Goal: Task Accomplishment & Management: Manage account settings

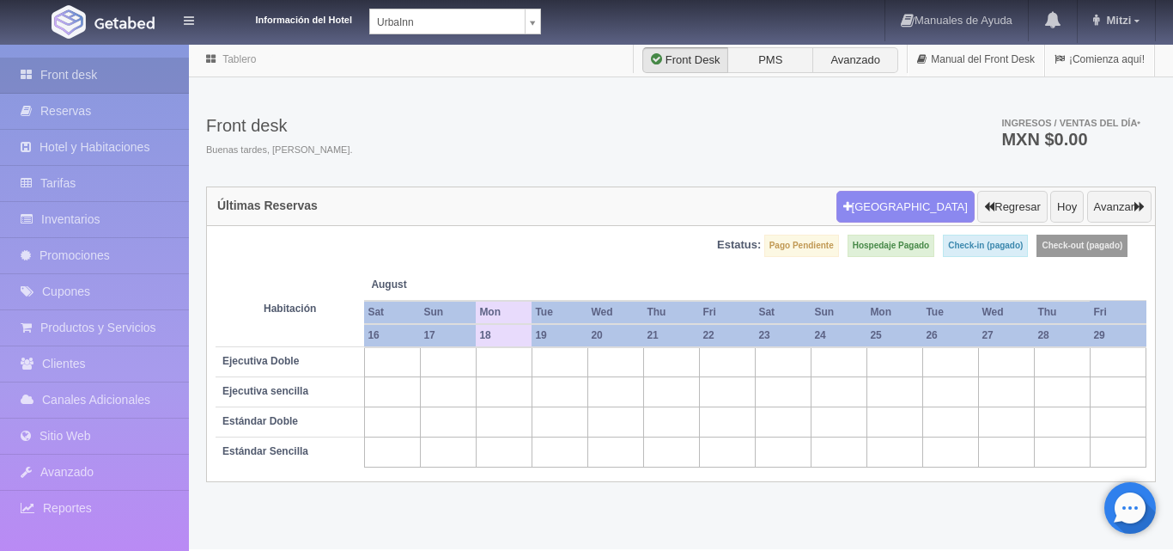
click at [536, 43] on body "Información del Hotel UrbaInn UrbaInn Hotel Rosgaud Manuales de Ayuda Actualiza…" at bounding box center [586, 296] width 1173 height 506
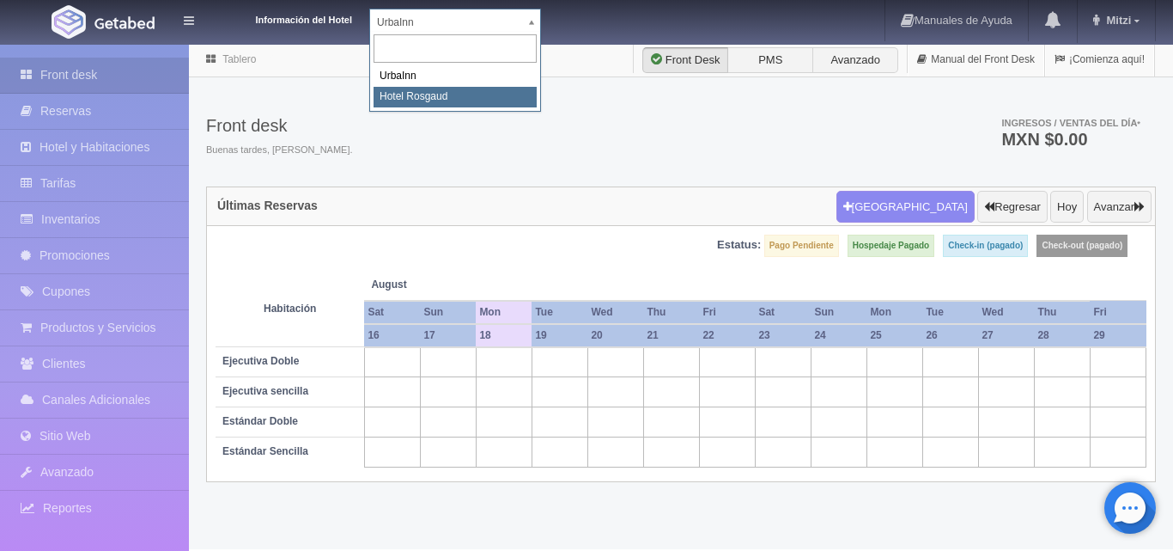
select select "561"
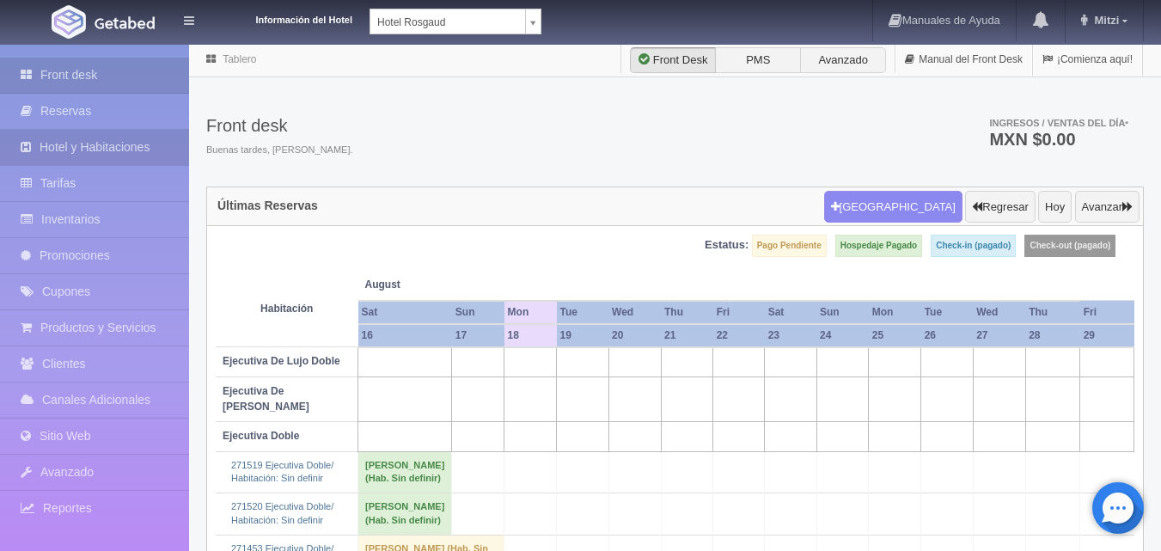
click at [123, 147] on link "Hotel y Habitaciones" at bounding box center [94, 147] width 189 height 35
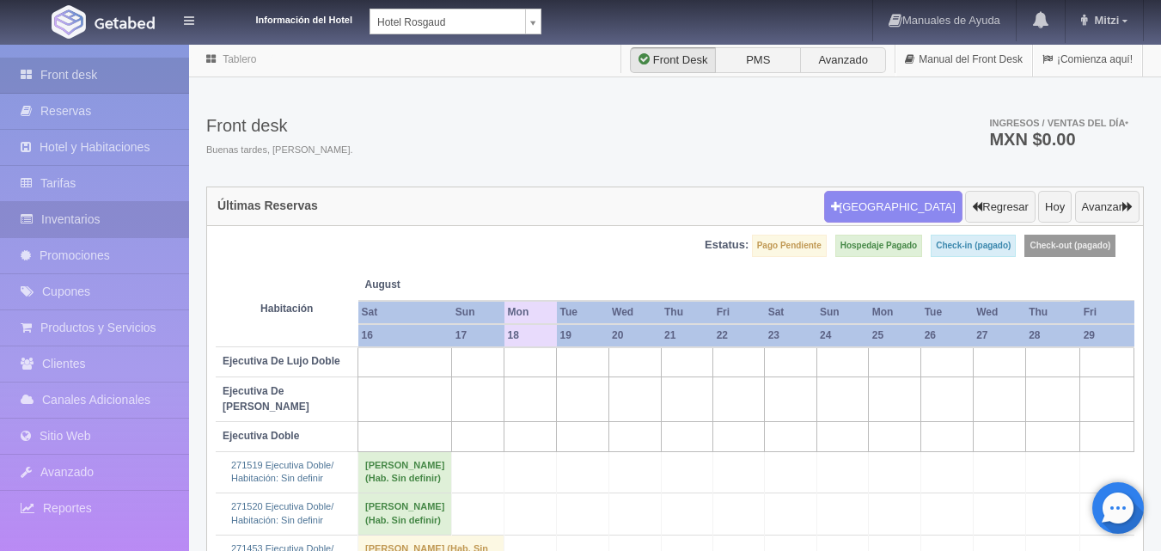
click at [119, 217] on link "Inventarios" at bounding box center [94, 219] width 189 height 35
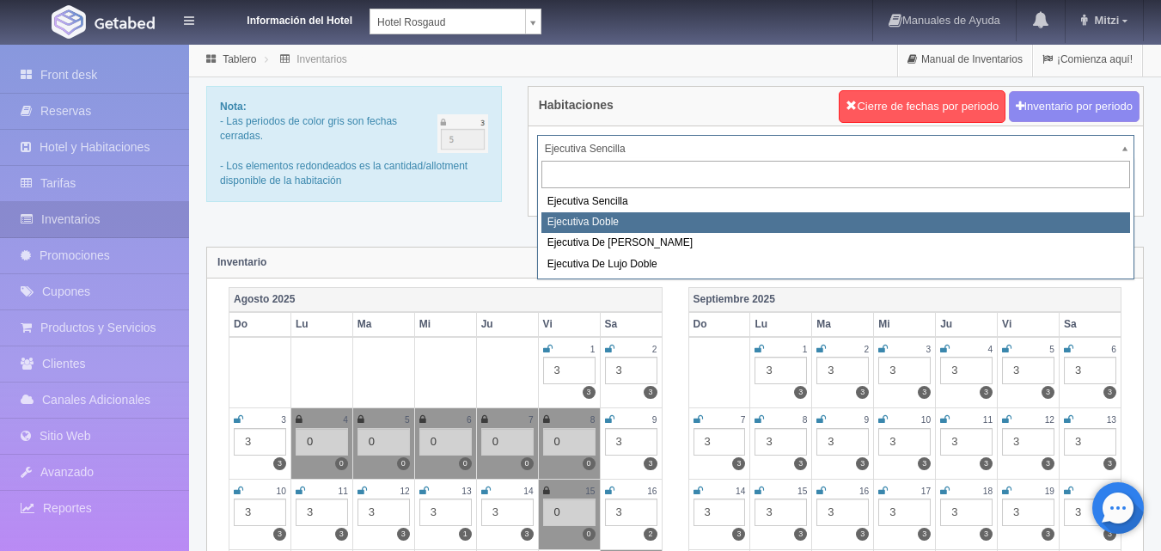
select select "1750"
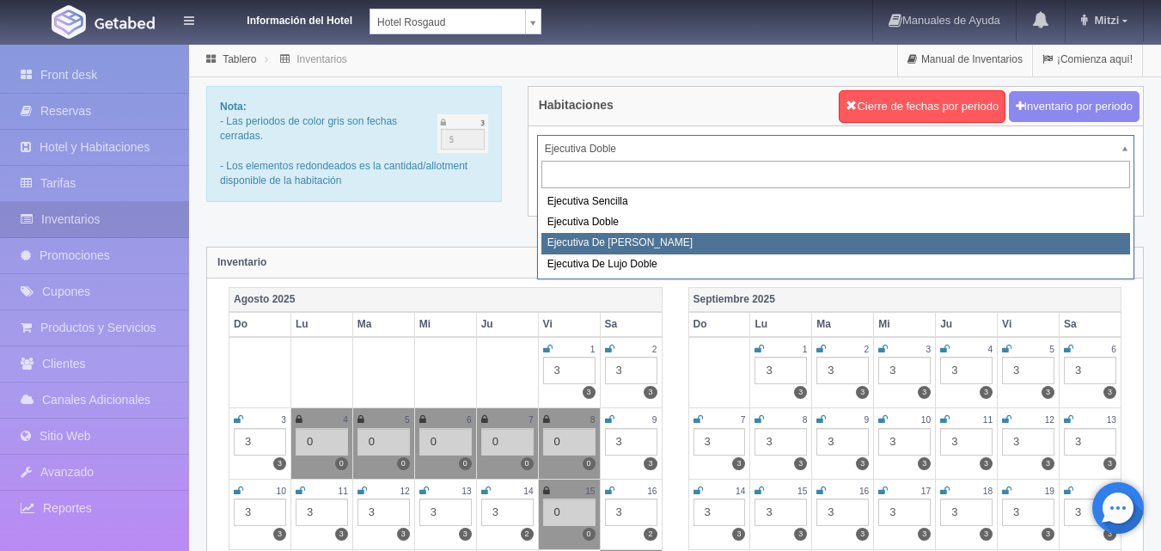
select select "1817"
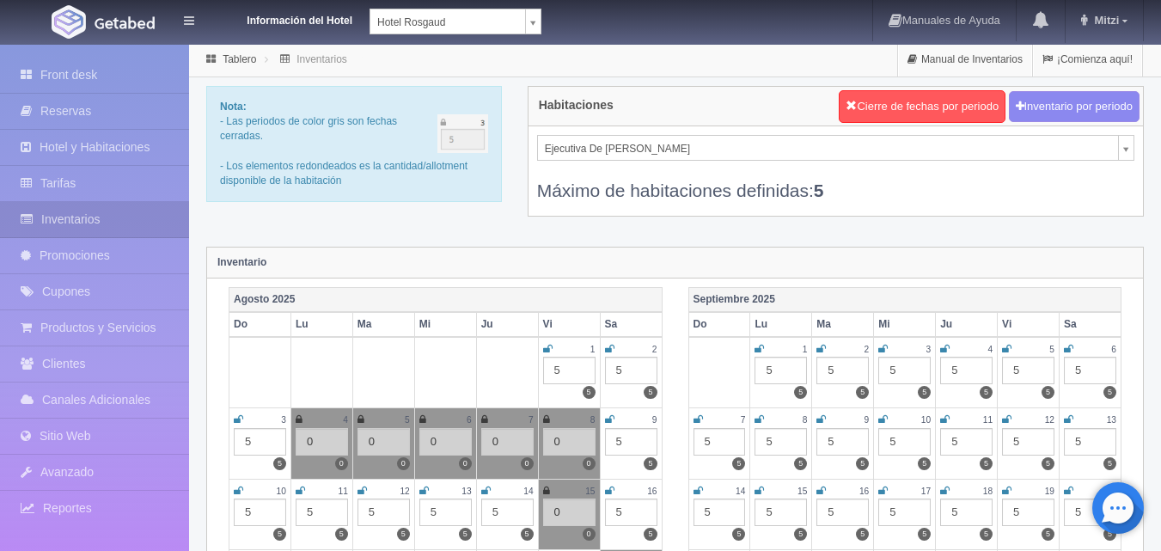
scroll to position [172, 0]
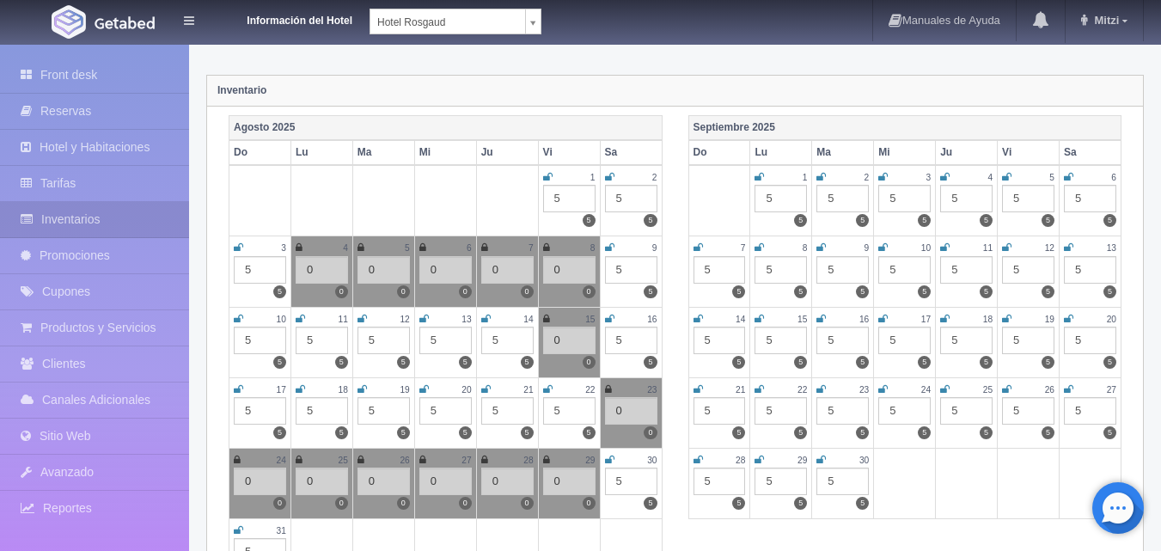
click at [331, 412] on div "5" at bounding box center [322, 410] width 52 height 27
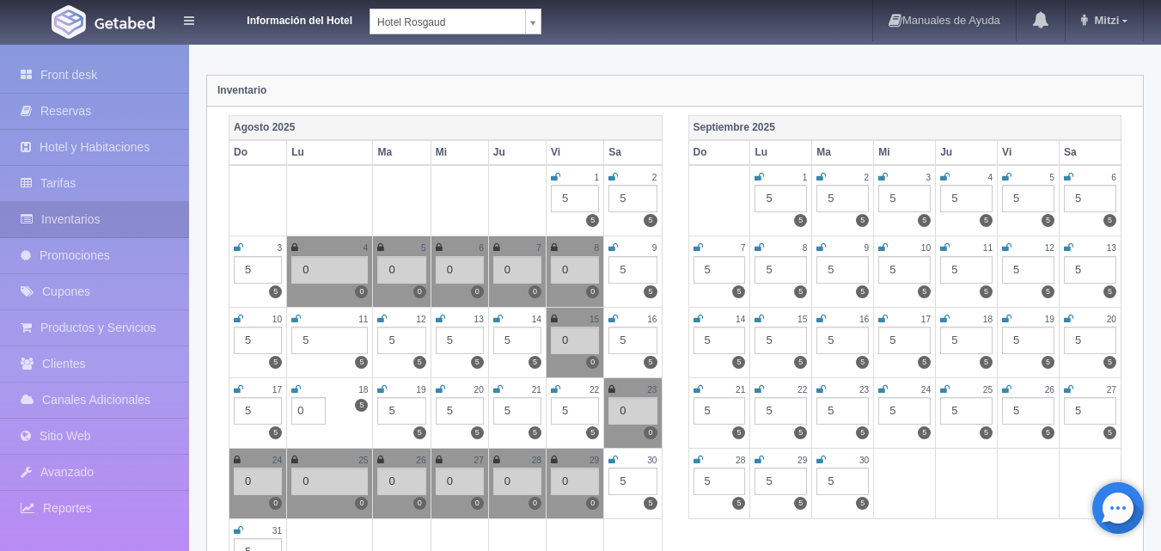
type input "0"
click at [294, 386] on icon at bounding box center [295, 389] width 9 height 10
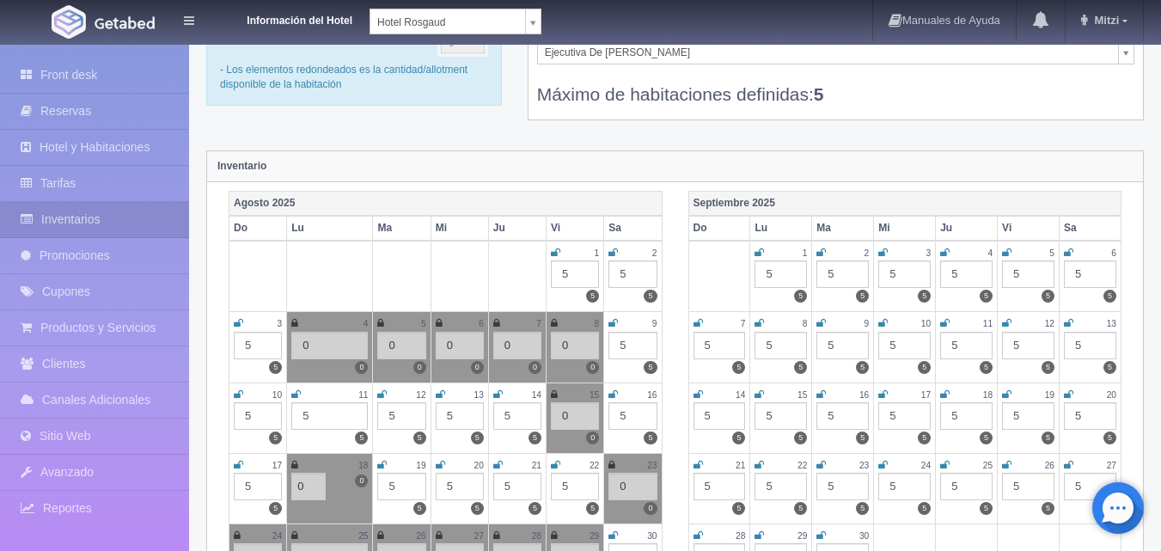
scroll to position [0, 0]
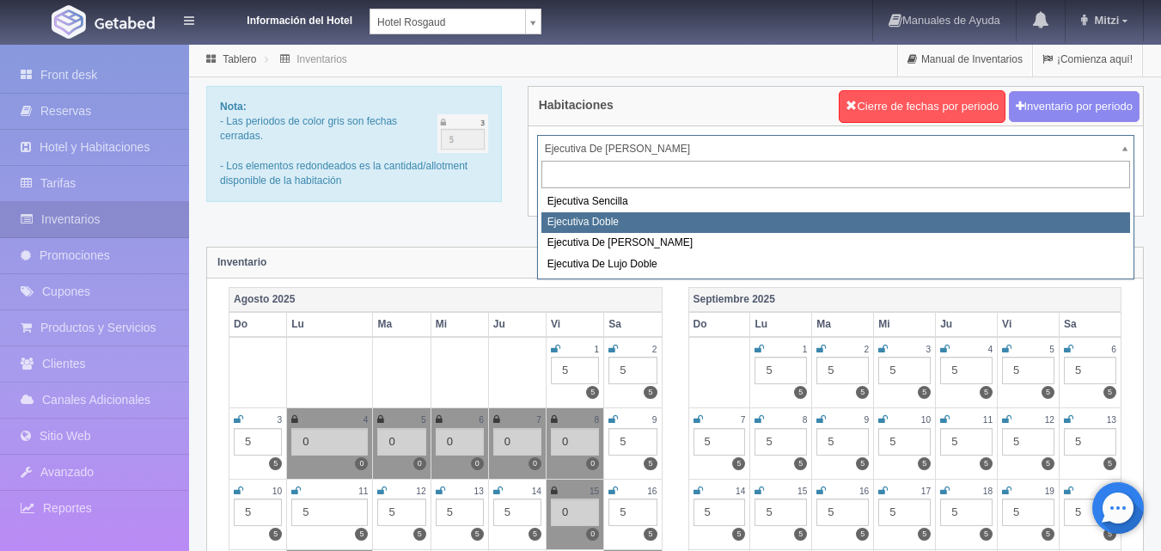
select select "1750"
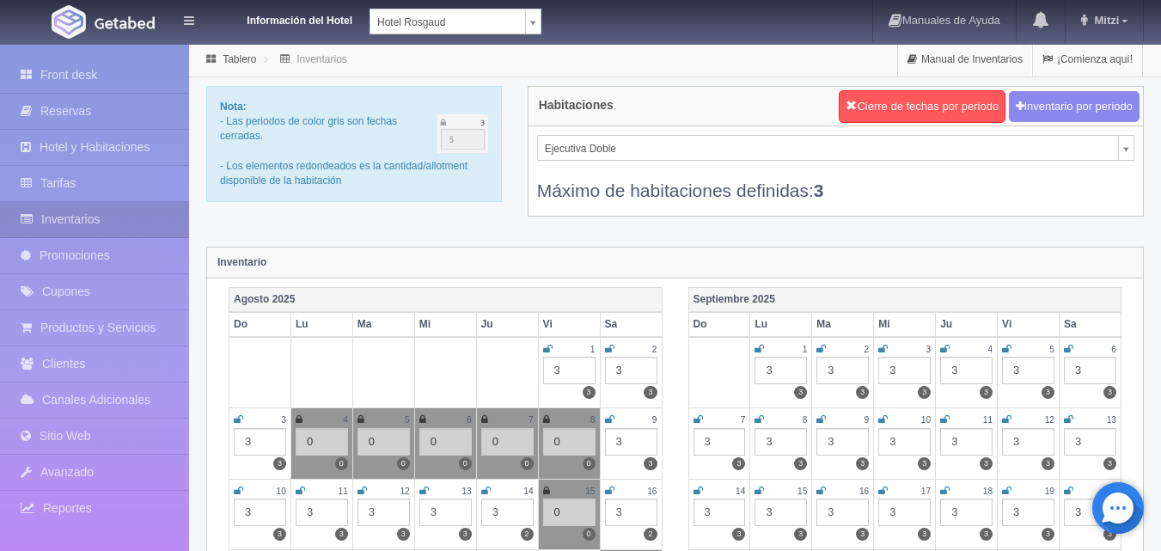
scroll to position [86, 0]
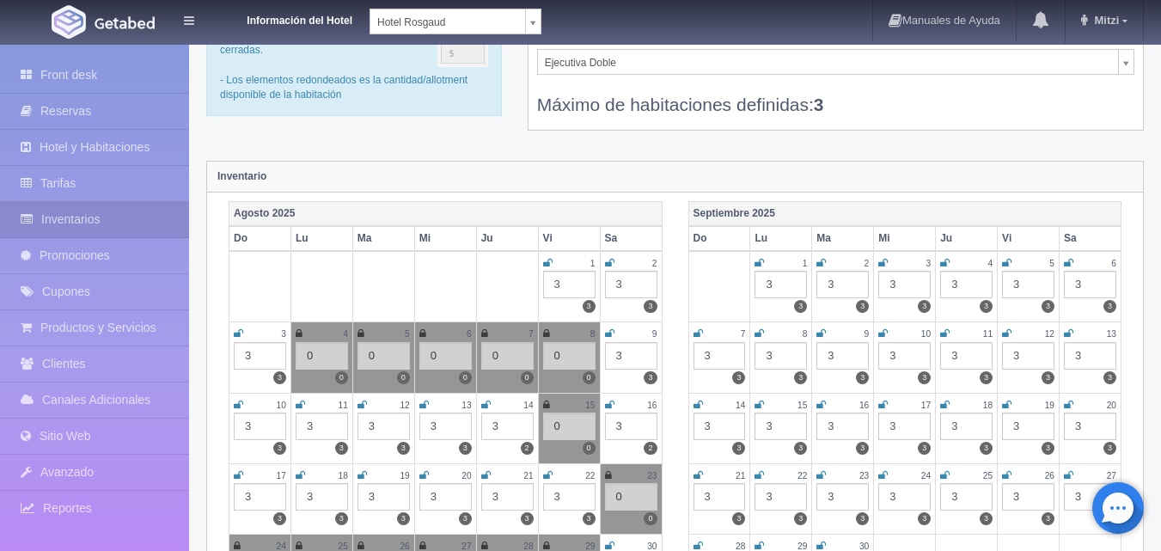
click at [314, 497] on div "3" at bounding box center [322, 496] width 52 height 27
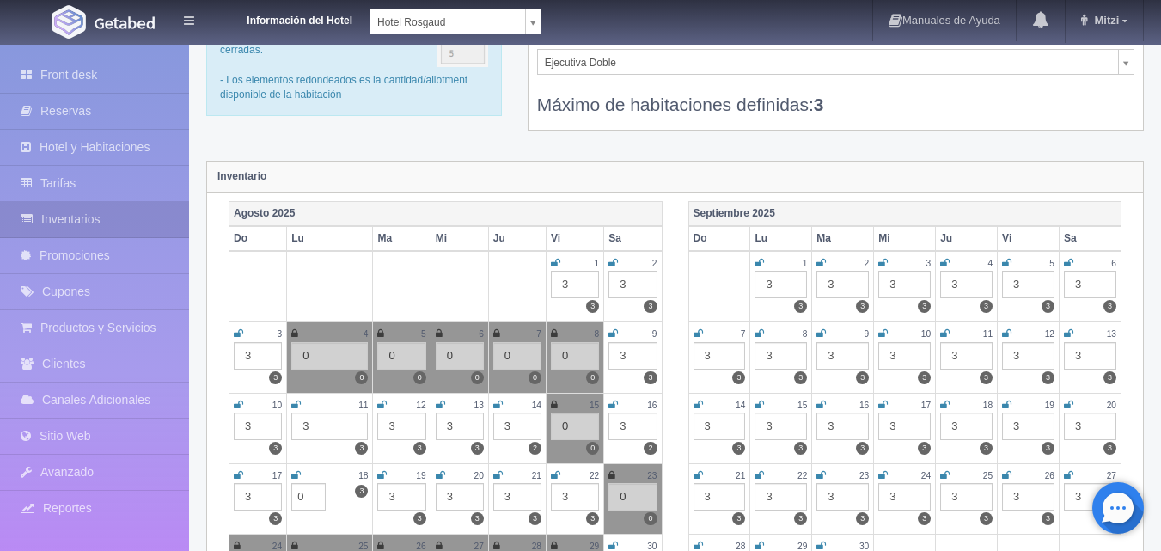
type input "0"
click at [294, 474] on icon at bounding box center [295, 475] width 9 height 10
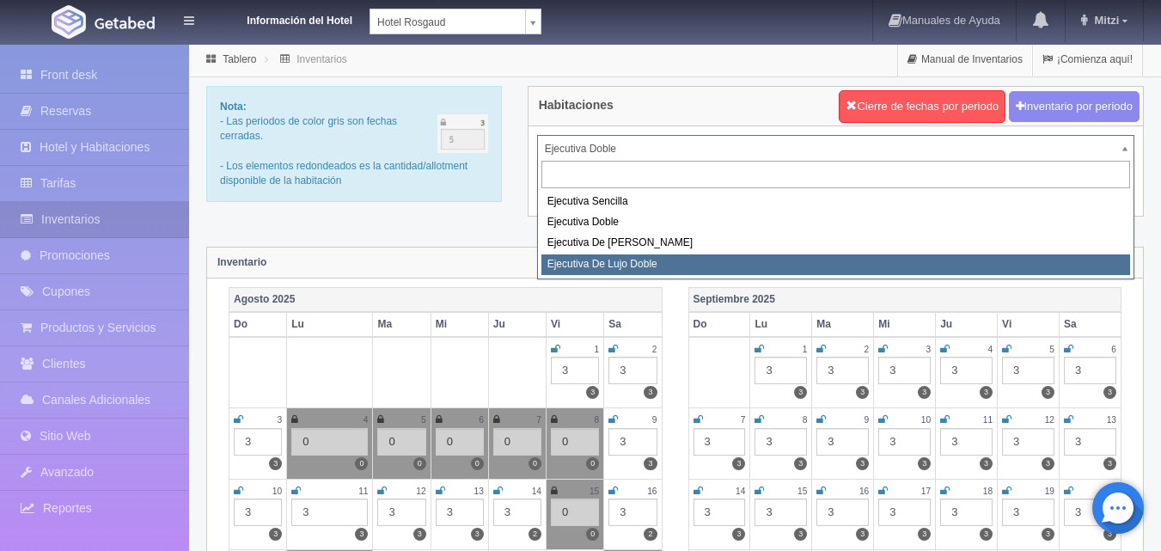
select select "1845"
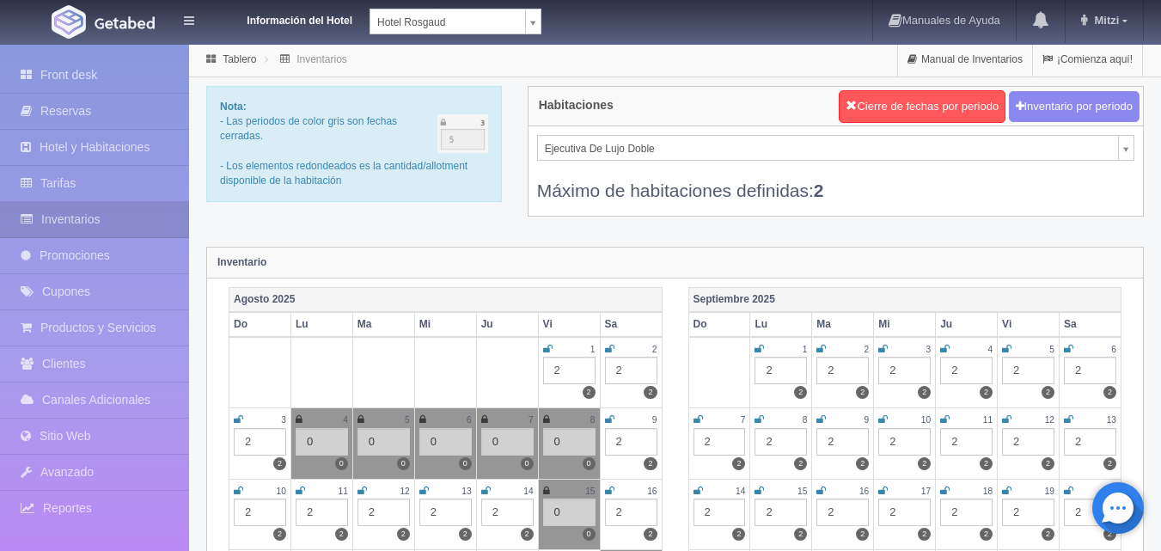
scroll to position [172, 0]
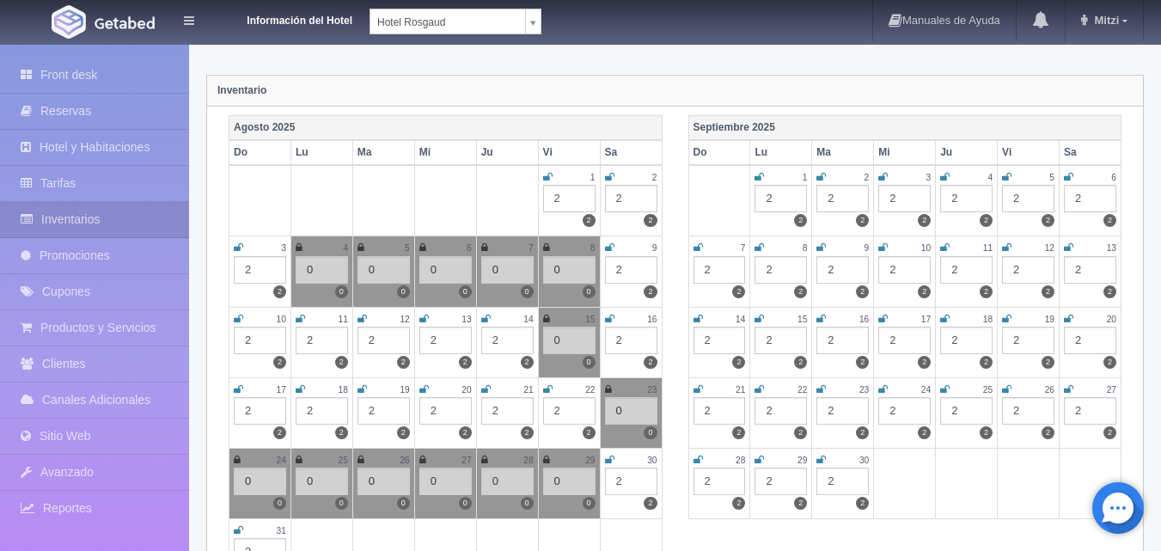
click at [320, 415] on div "2" at bounding box center [322, 410] width 52 height 27
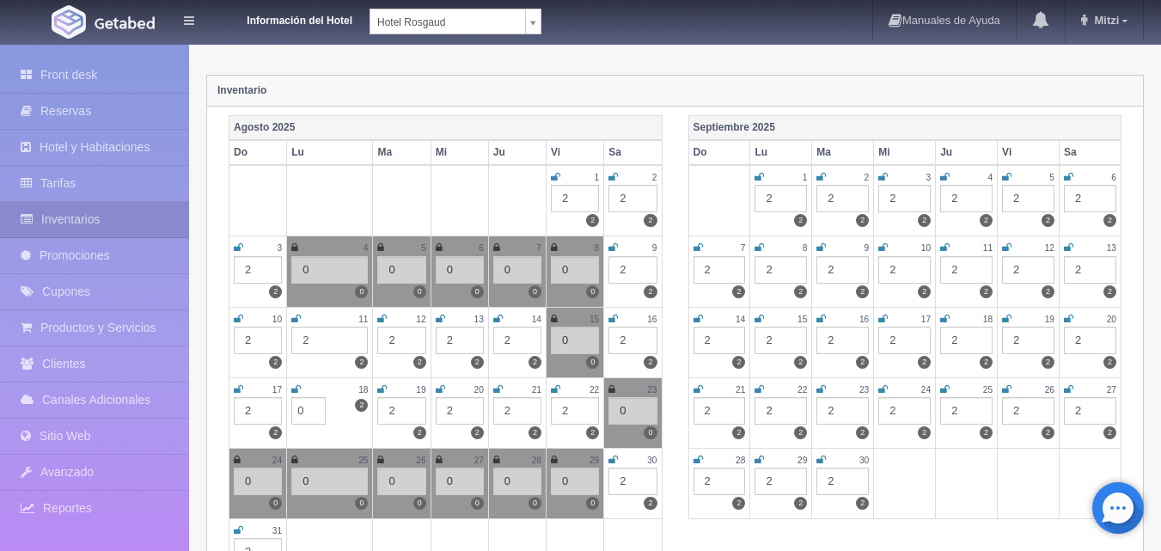
type input "0"
click at [300, 387] on icon at bounding box center [295, 389] width 9 height 10
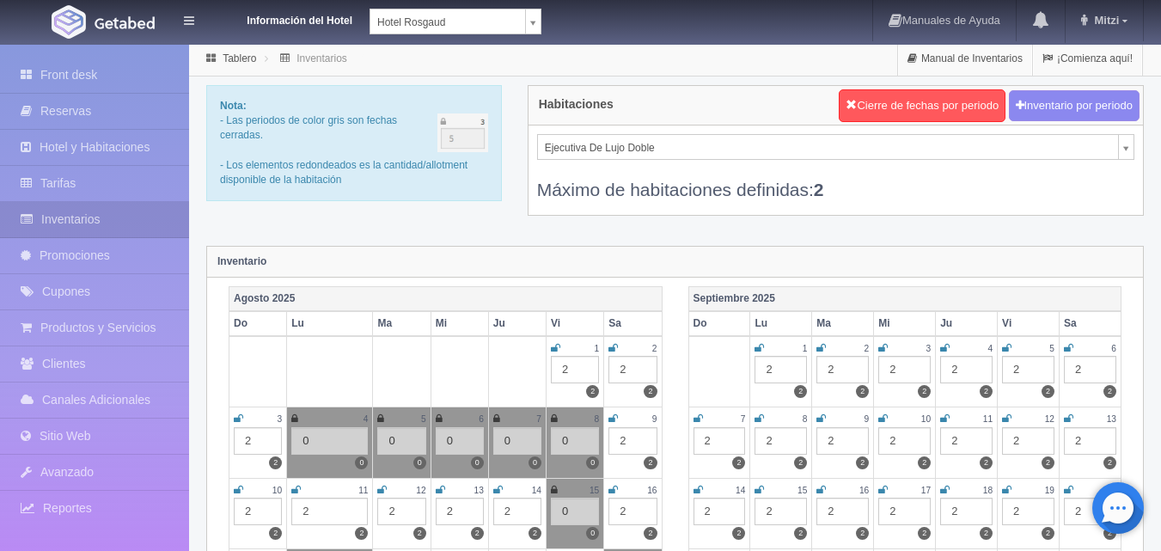
scroll to position [0, 0]
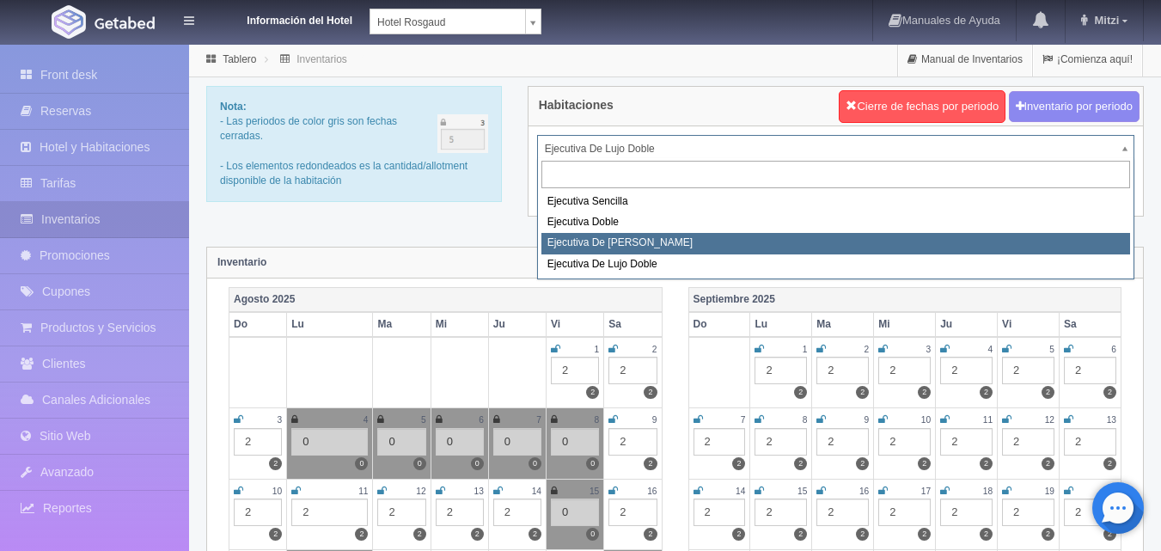
select select "1817"
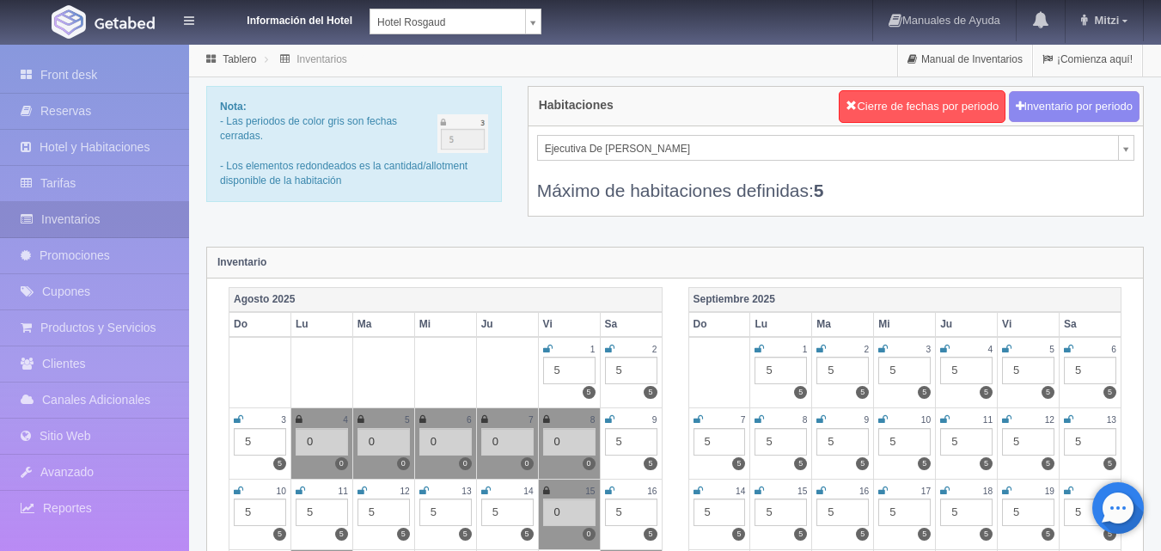
scroll to position [172, 0]
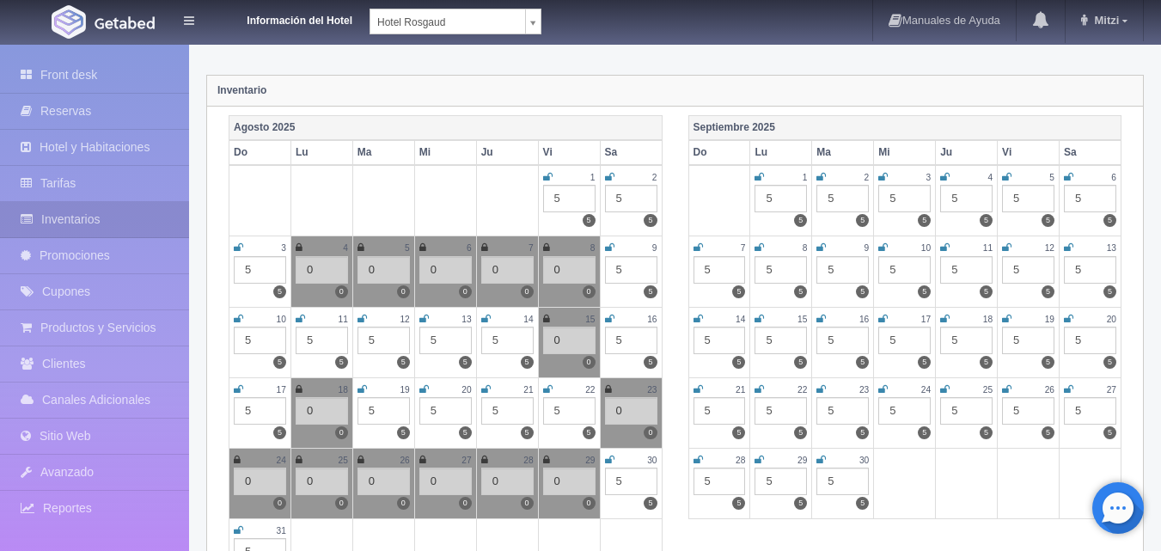
click at [385, 411] on div "5" at bounding box center [383, 410] width 52 height 27
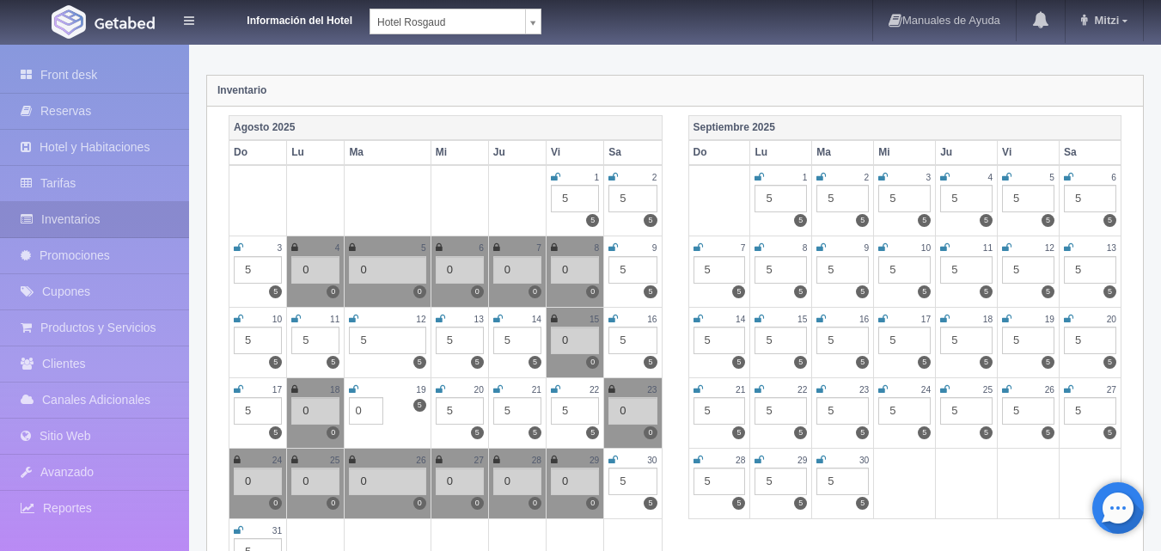
type input "0"
click at [355, 386] on icon at bounding box center [353, 389] width 9 height 10
click at [570, 411] on div "5" at bounding box center [575, 410] width 48 height 27
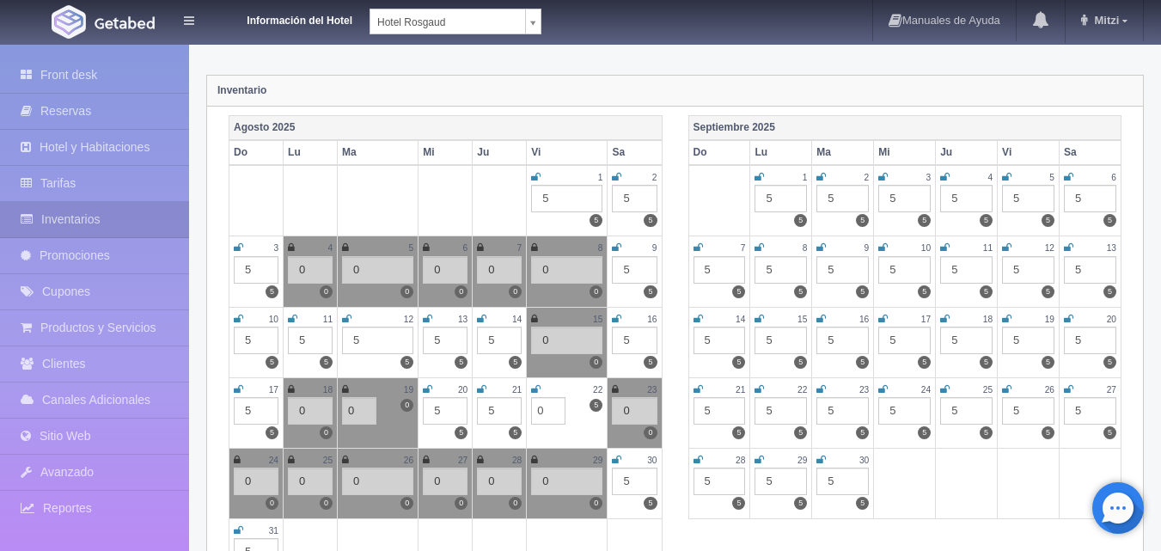
type input "0"
click at [541, 388] on div "22" at bounding box center [566, 389] width 71 height 15
click at [448, 401] on div "5" at bounding box center [445, 410] width 45 height 27
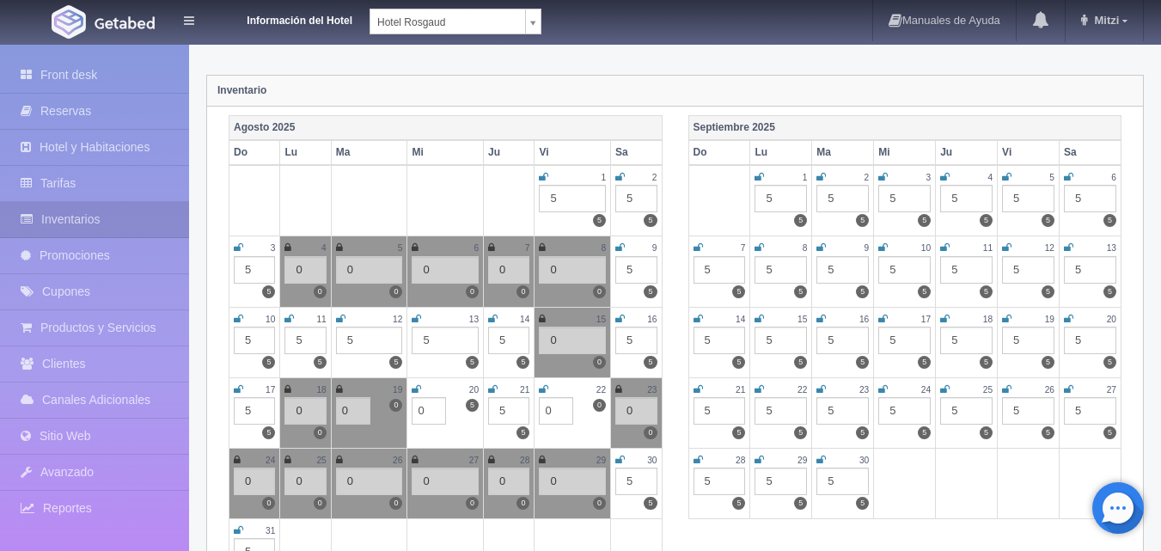
type input "0"
click at [509, 414] on div "5" at bounding box center [508, 410] width 41 height 27
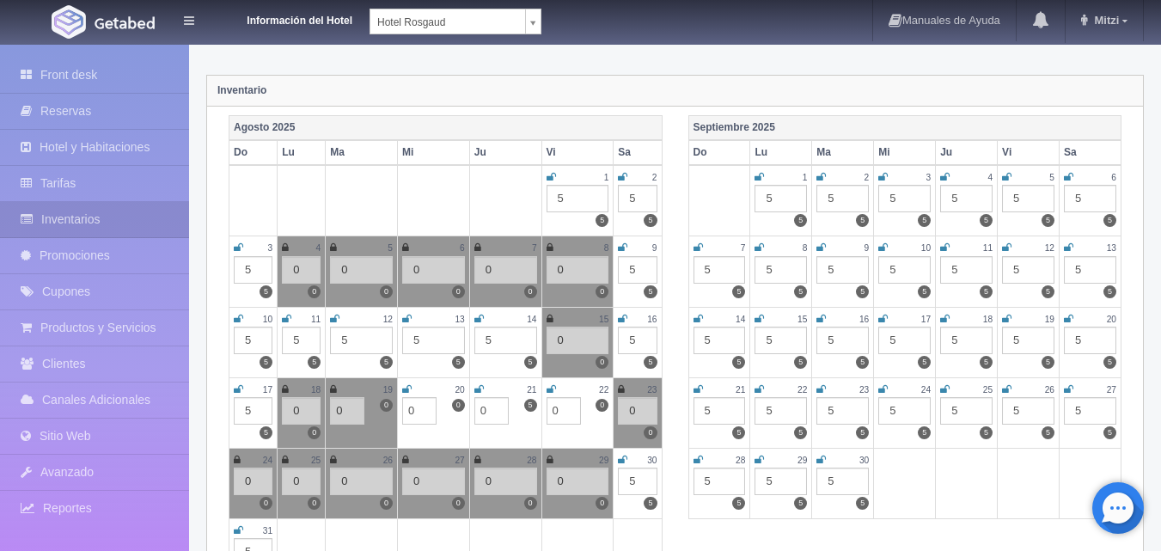
type input "0"
drag, startPoint x: 479, startPoint y: 390, endPoint x: 469, endPoint y: 386, distance: 11.2
click at [479, 388] on icon at bounding box center [478, 389] width 9 height 10
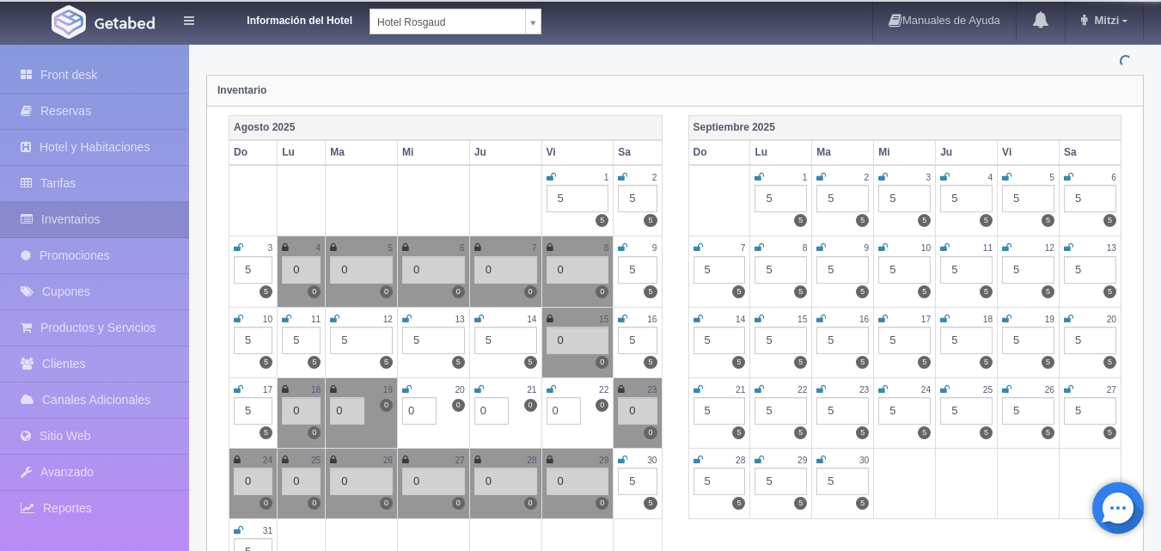
click at [401, 389] on td "20 5 0 0" at bounding box center [434, 412] width 72 height 70
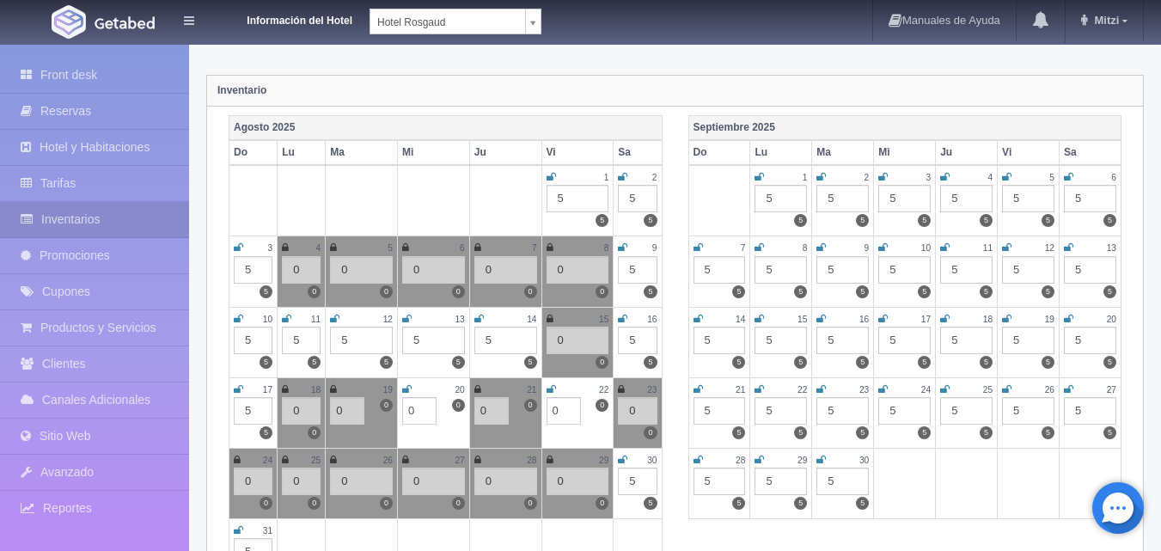
click at [408, 388] on icon at bounding box center [406, 389] width 9 height 10
click at [552, 388] on icon at bounding box center [550, 389] width 9 height 10
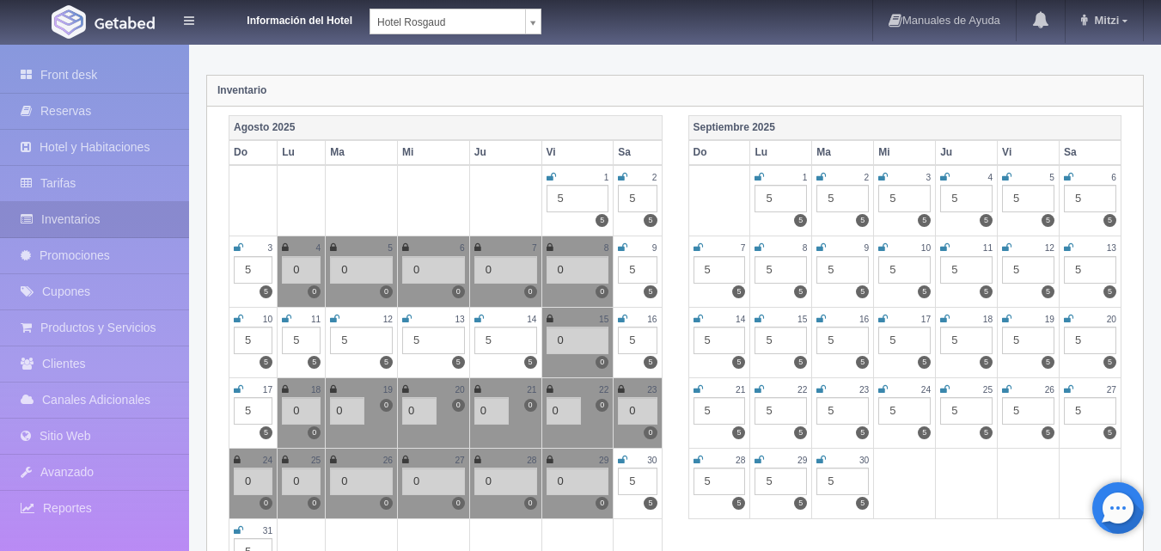
scroll to position [0, 0]
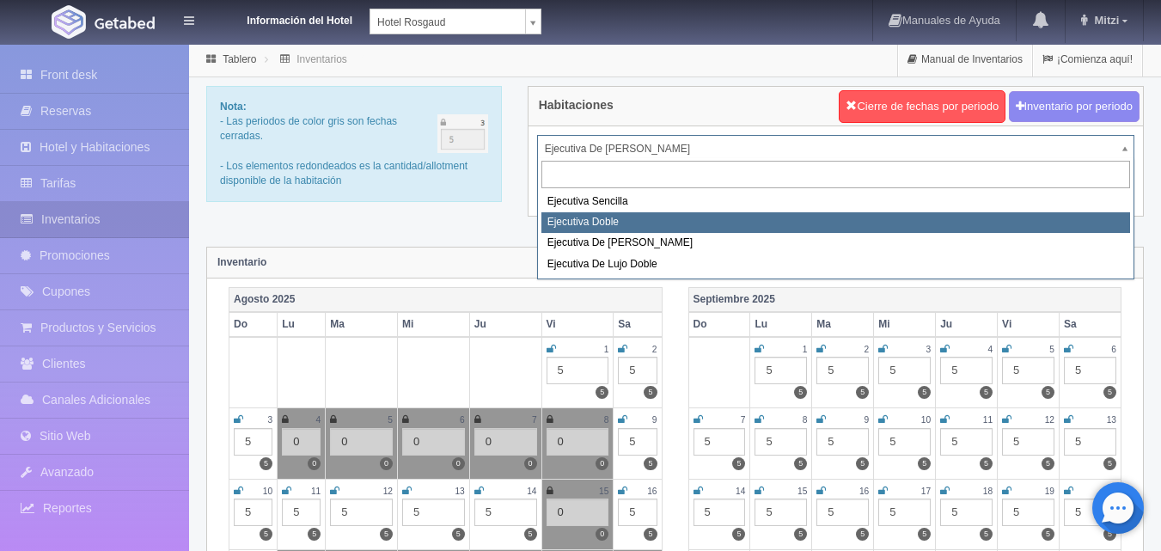
select select "1750"
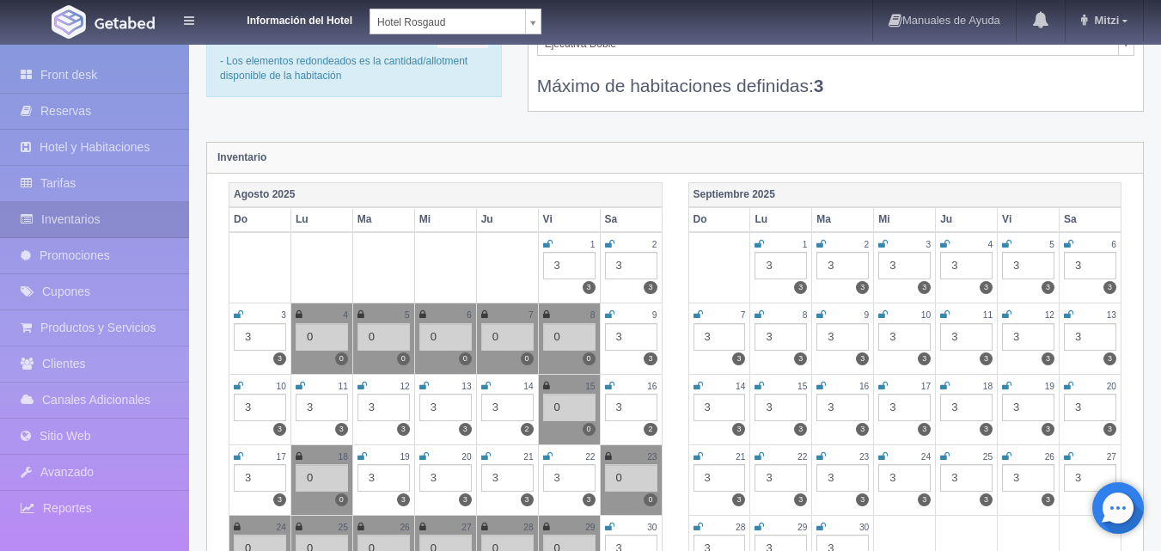
scroll to position [258, 0]
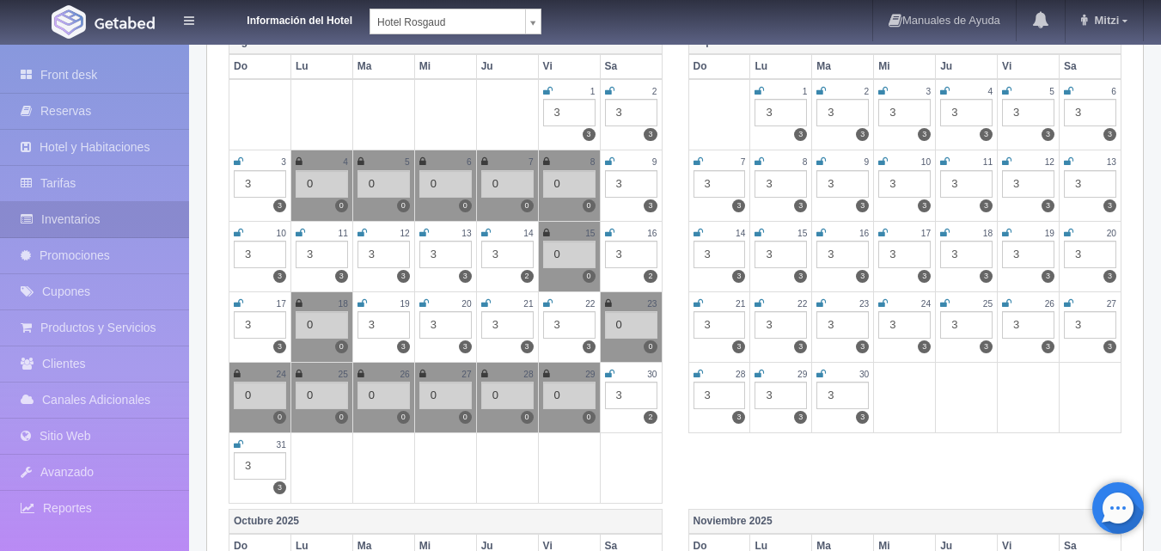
click at [394, 320] on div "3" at bounding box center [383, 324] width 52 height 27
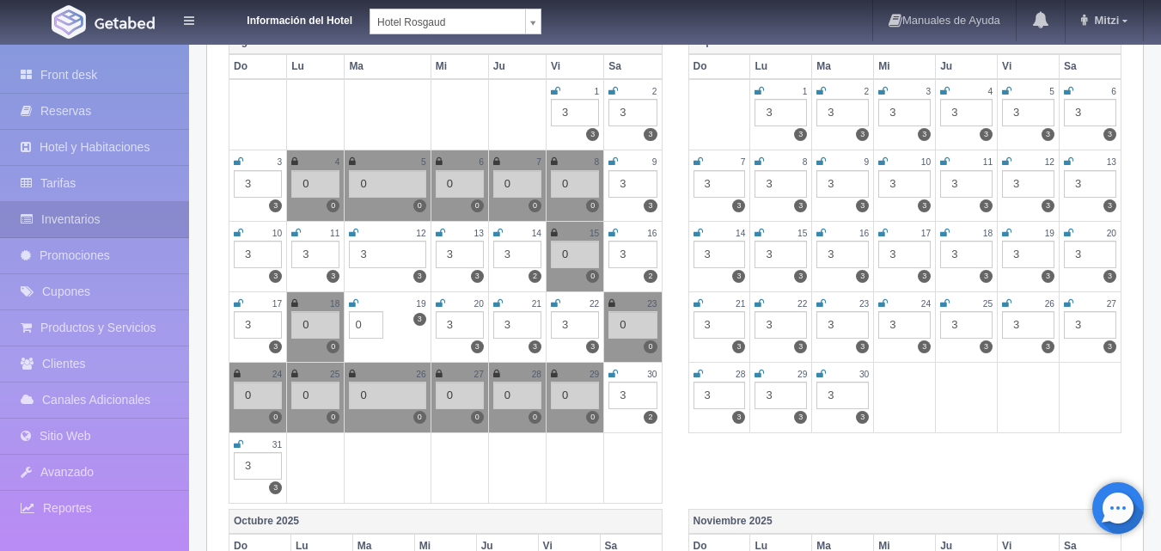
type input "0"
click at [444, 323] on div "3" at bounding box center [460, 324] width 48 height 27
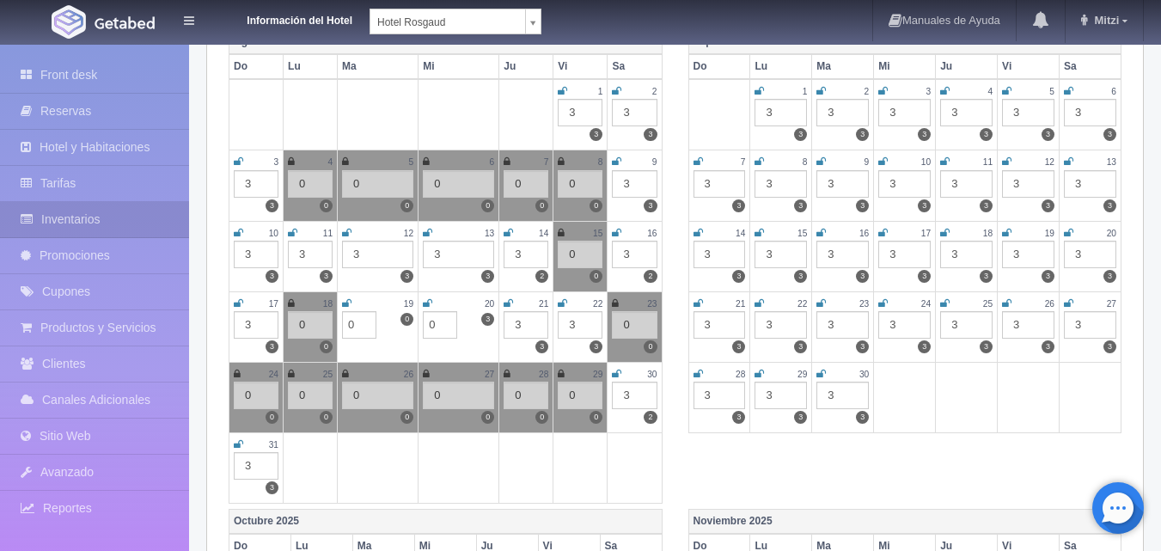
type input "0"
click at [524, 328] on div "3" at bounding box center [525, 324] width 45 height 27
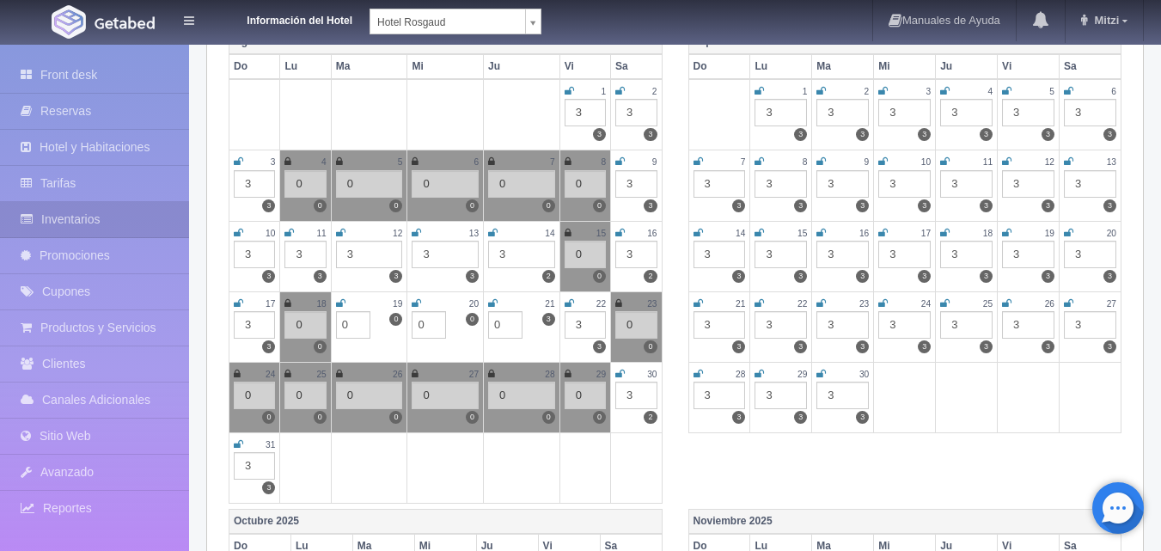
type input "0"
click at [591, 317] on div "3" at bounding box center [584, 324] width 41 height 27
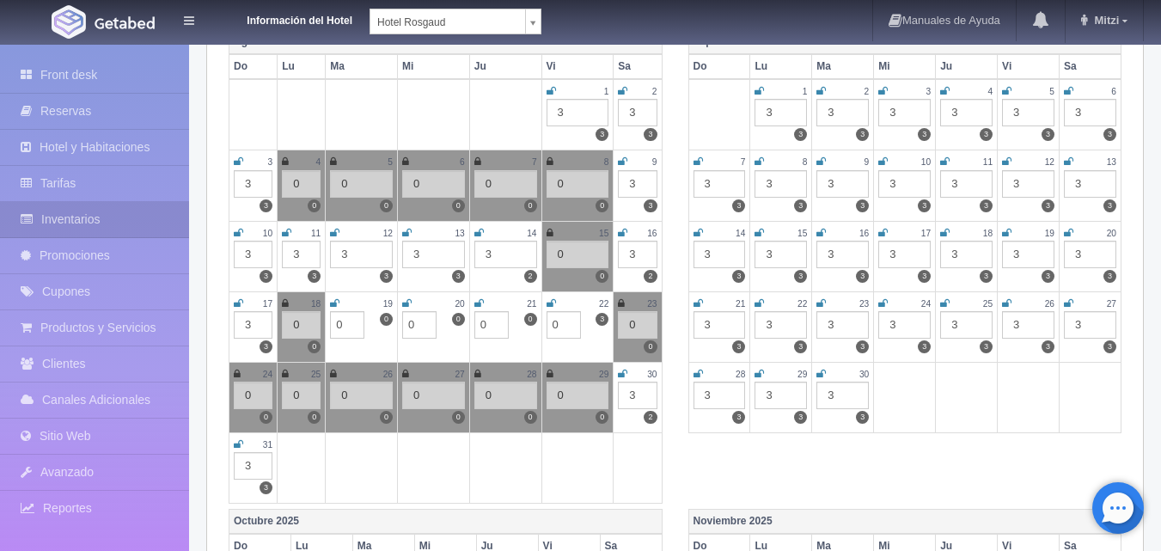
type input "0"
click at [554, 301] on icon at bounding box center [550, 303] width 9 height 10
click at [481, 301] on icon at bounding box center [478, 303] width 9 height 10
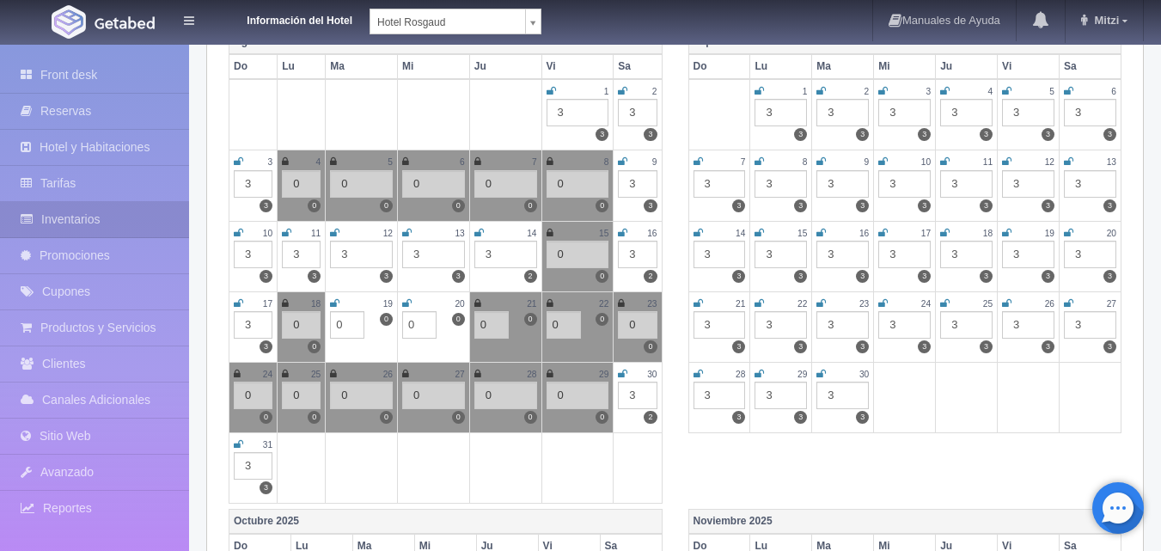
click at [405, 301] on icon at bounding box center [406, 303] width 9 height 10
click at [338, 302] on icon at bounding box center [334, 303] width 9 height 10
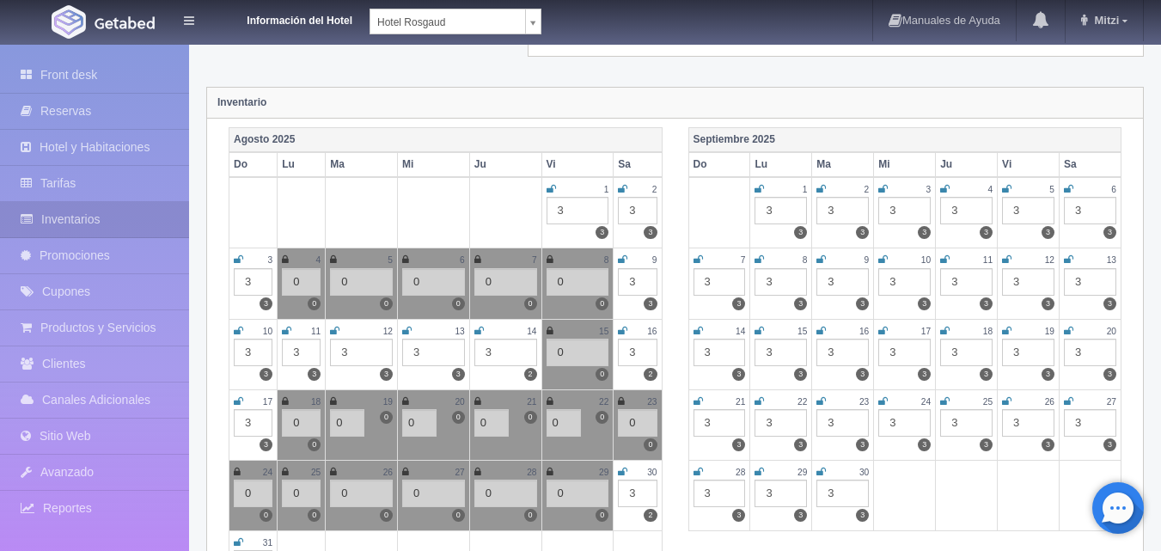
scroll to position [0, 0]
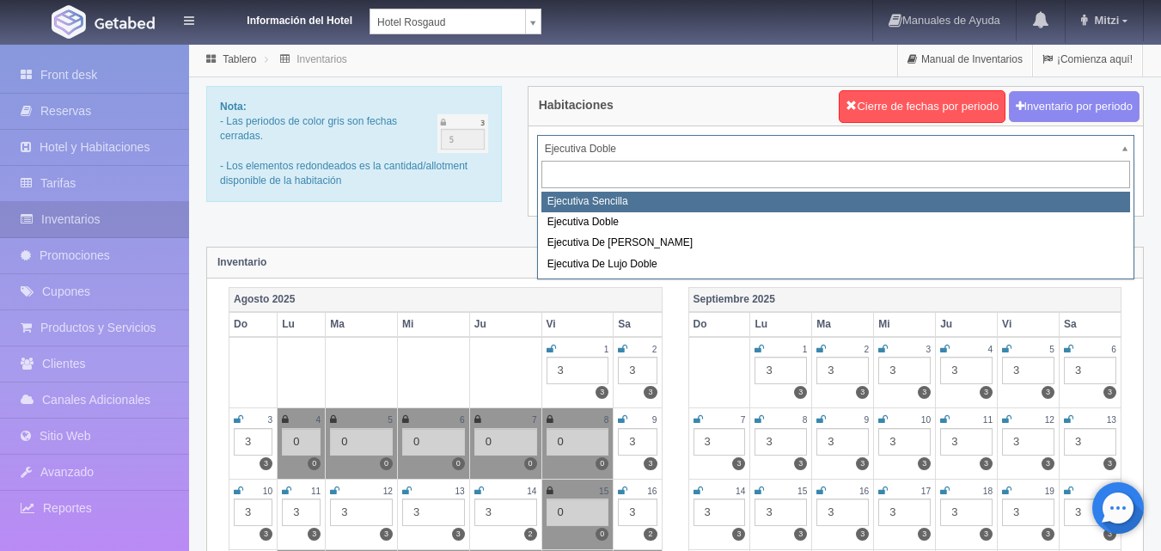
select select "1737"
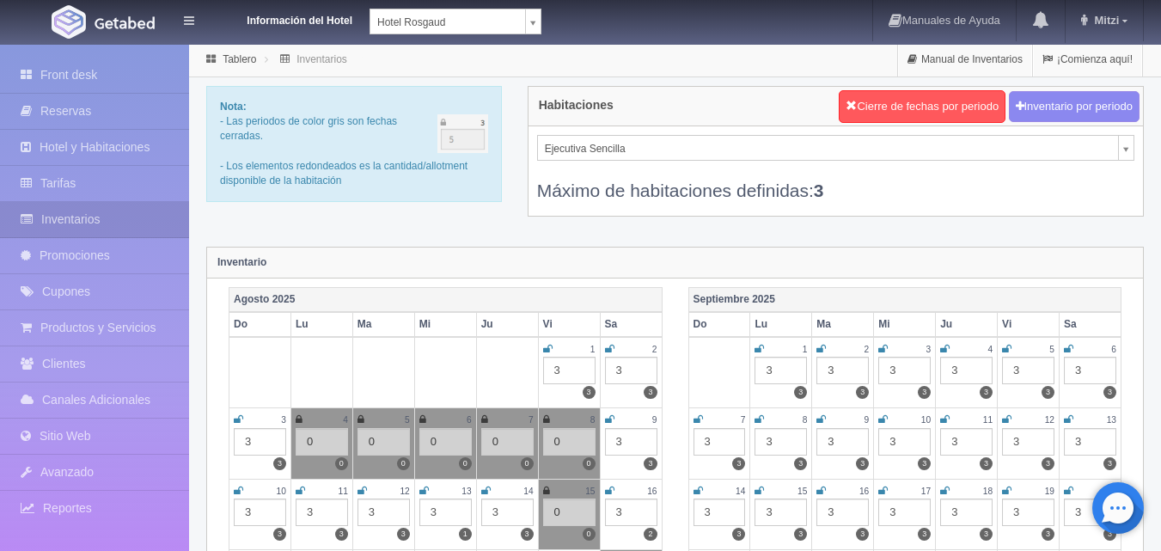
scroll to position [172, 0]
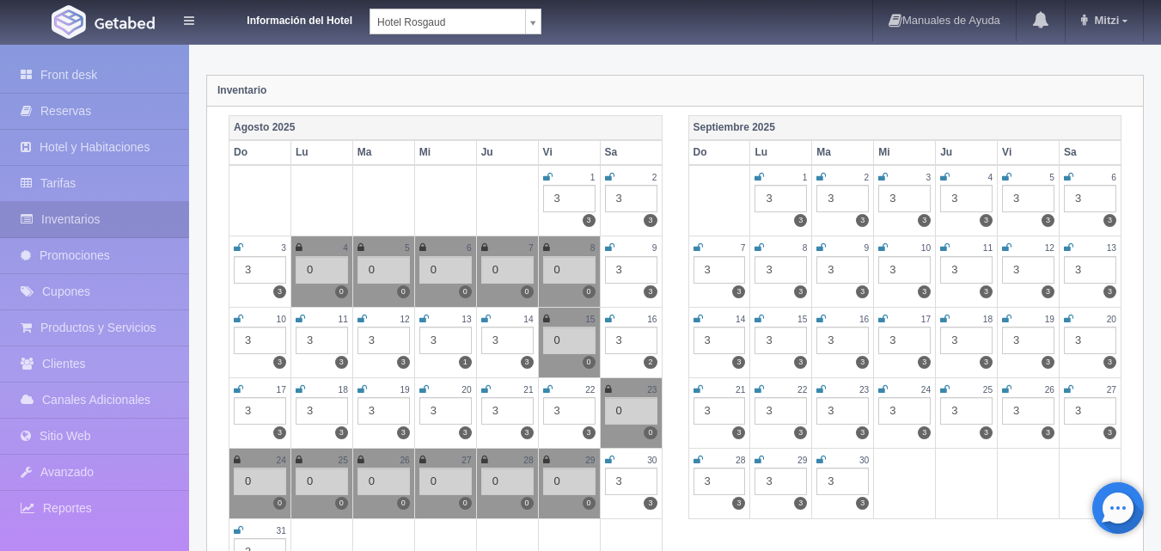
click at [337, 412] on div "3" at bounding box center [322, 410] width 52 height 27
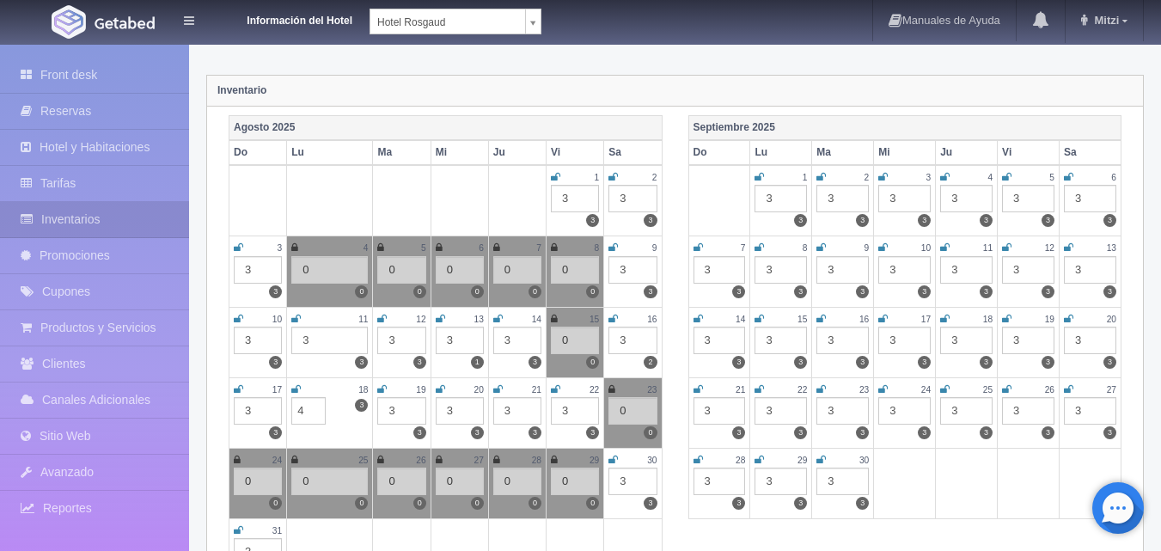
type input "4"
click at [462, 195] on td at bounding box center [459, 200] width 58 height 71
click at [810, 101] on div "Inventario" at bounding box center [674, 91] width 935 height 31
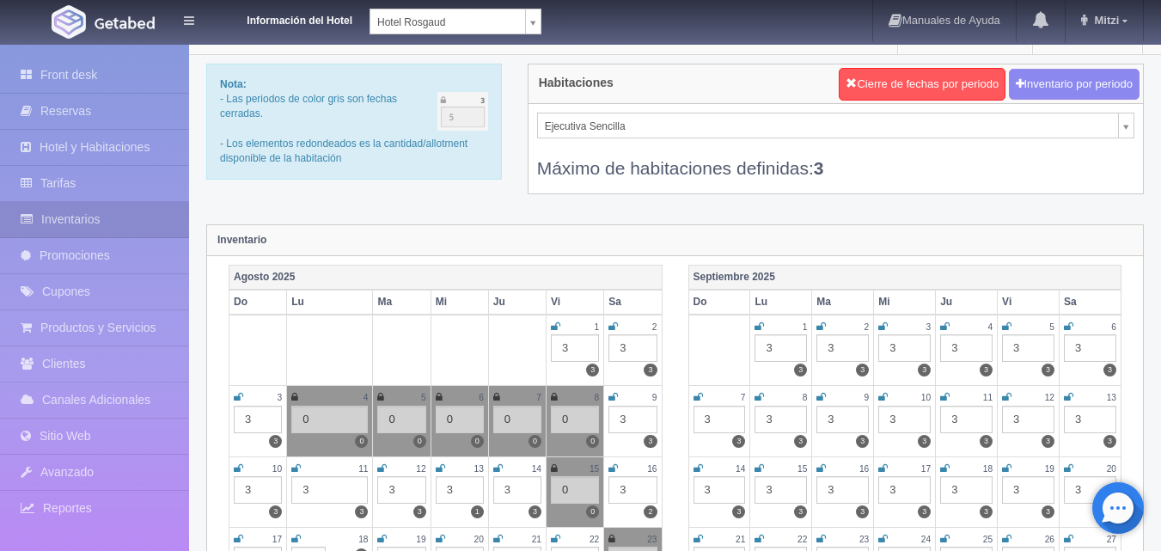
scroll to position [0, 0]
